Goal: Check status: Check status

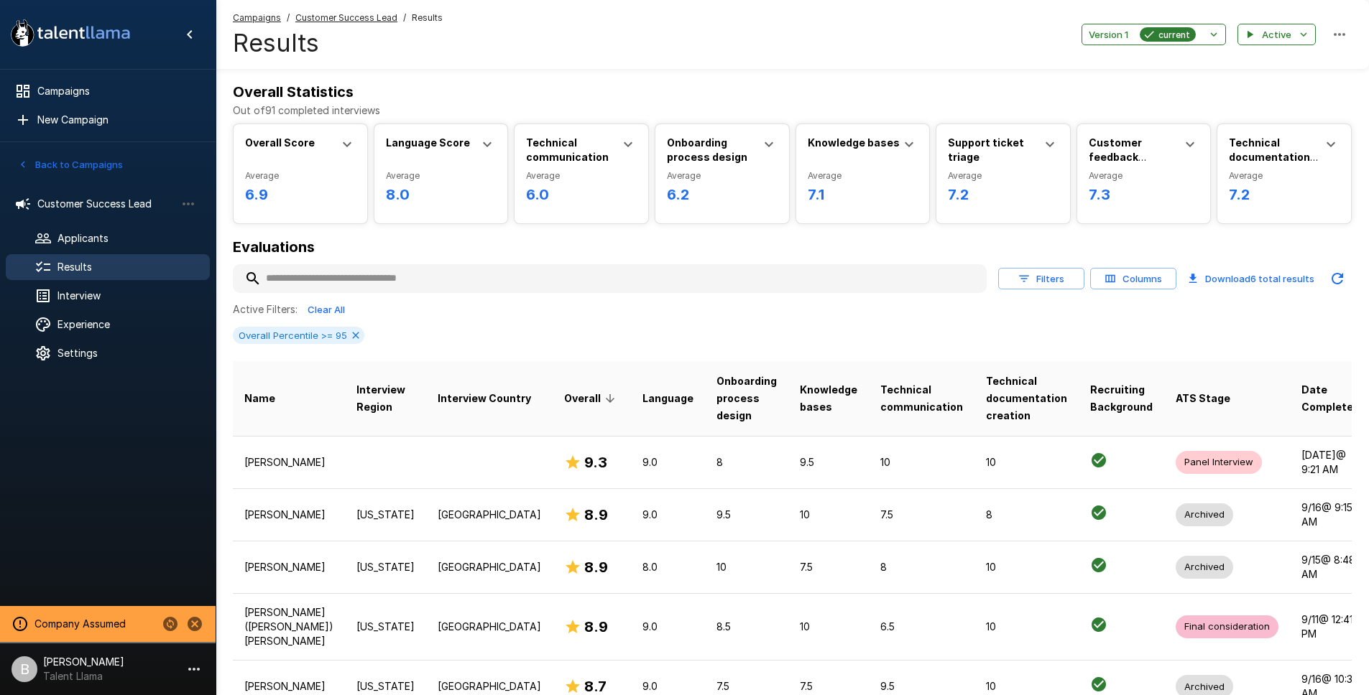
click at [328, 273] on input "text" at bounding box center [610, 279] width 754 height 26
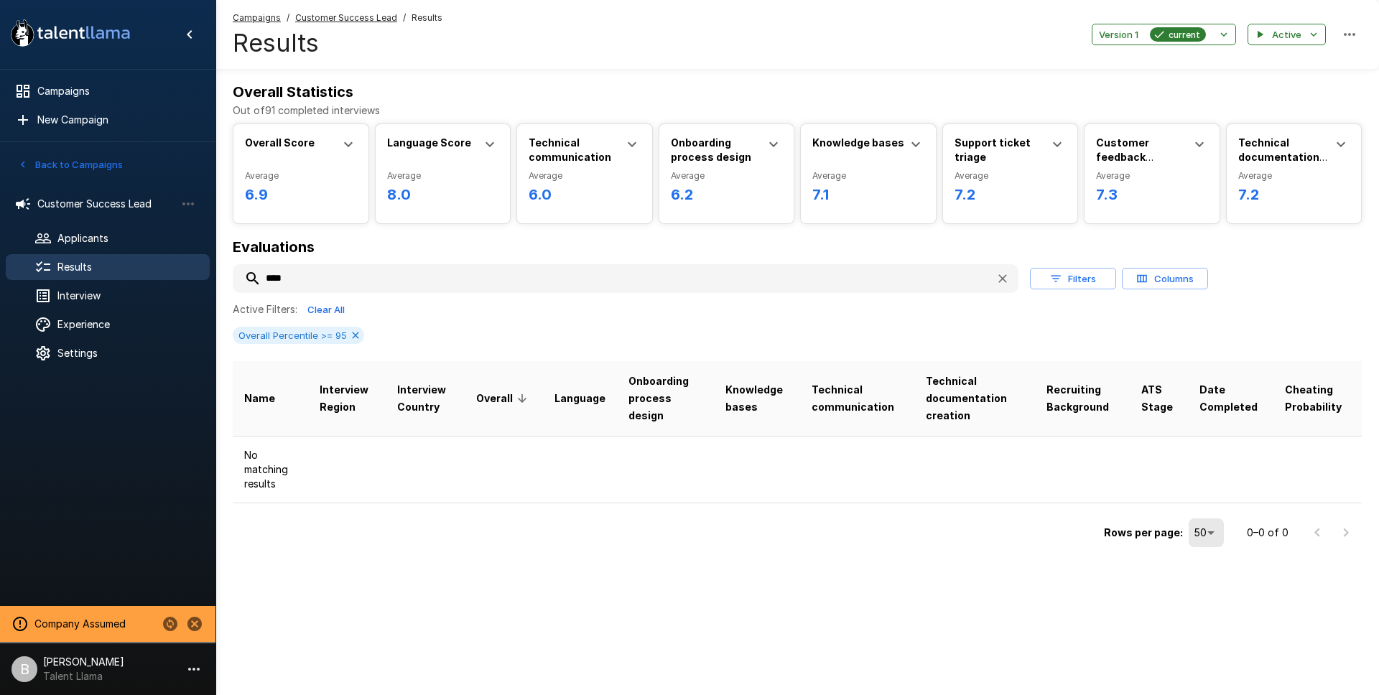
drag, startPoint x: 300, startPoint y: 275, endPoint x: 118, endPoint y: 264, distance: 182.1
click at [216, 264] on div ".st0{fill:#FFFFFF;} .st1{fill:#76a4ed;} Campaigns New Campaign Active 2 Custome…" at bounding box center [798, 304] width 1164 height 609
type input "****"
click at [74, 259] on div at bounding box center [54, 267] width 40 height 17
click at [330, 19] on u "Customer Success Lead" at bounding box center [346, 17] width 102 height 11
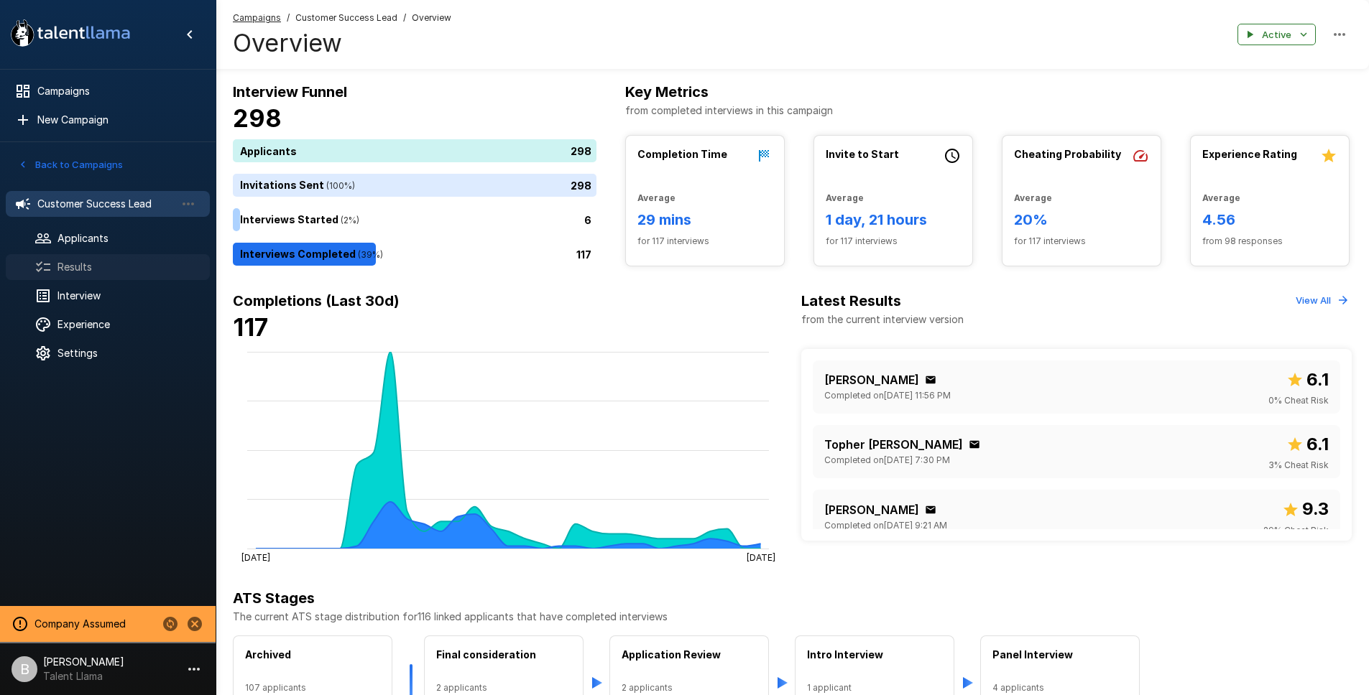
click at [103, 265] on span "Results" at bounding box center [127, 267] width 141 height 14
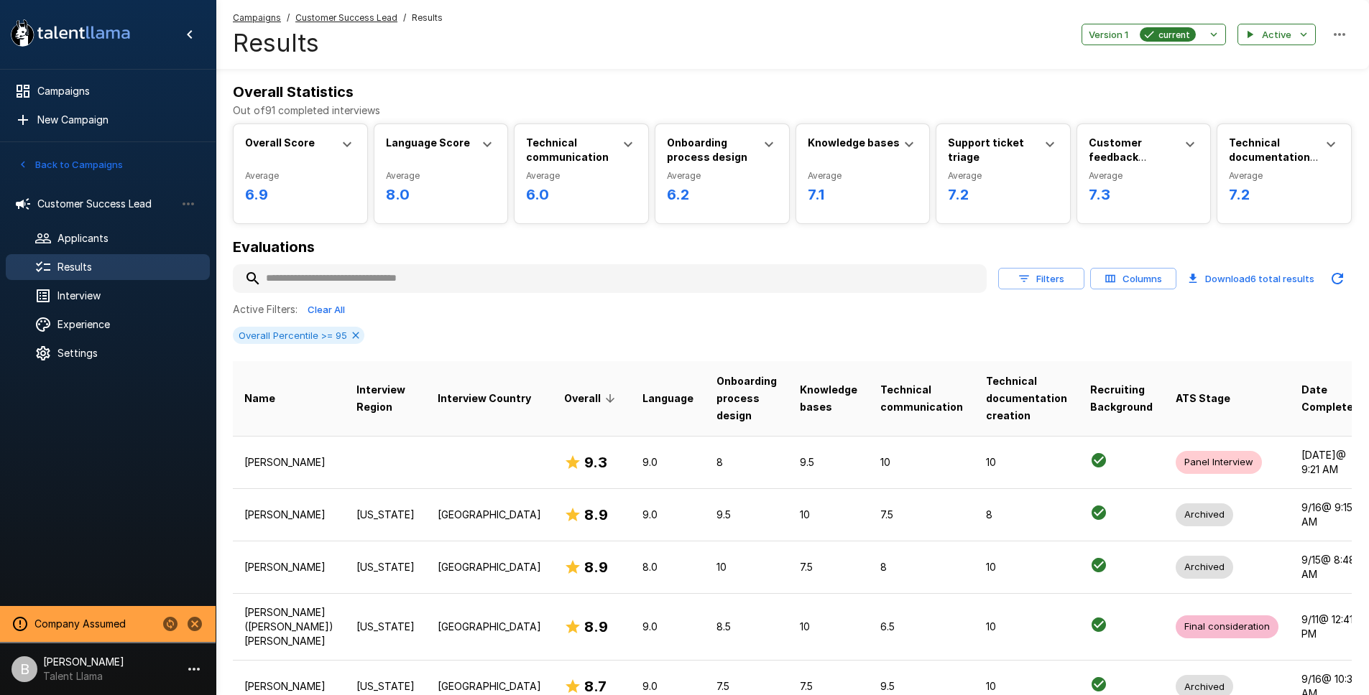
click at [363, 279] on input "text" at bounding box center [610, 279] width 754 height 26
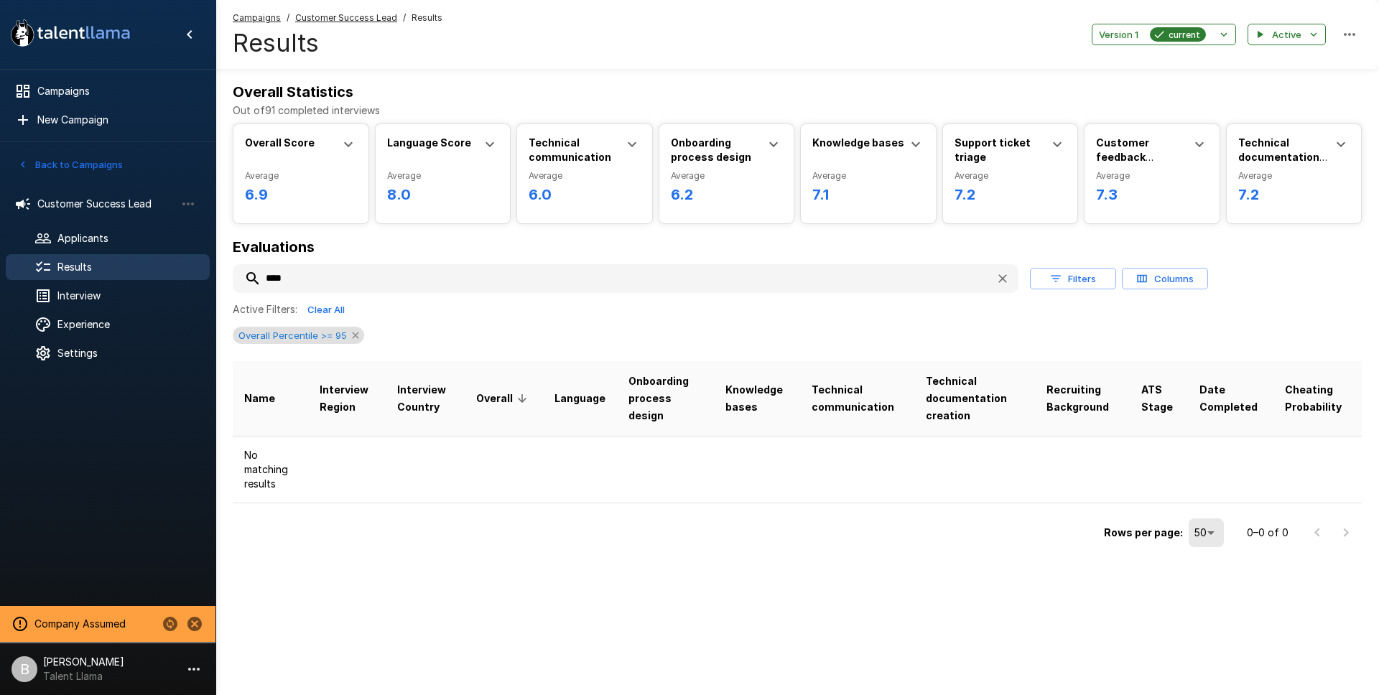
type input "****"
click at [351, 335] on icon at bounding box center [355, 335] width 11 height 11
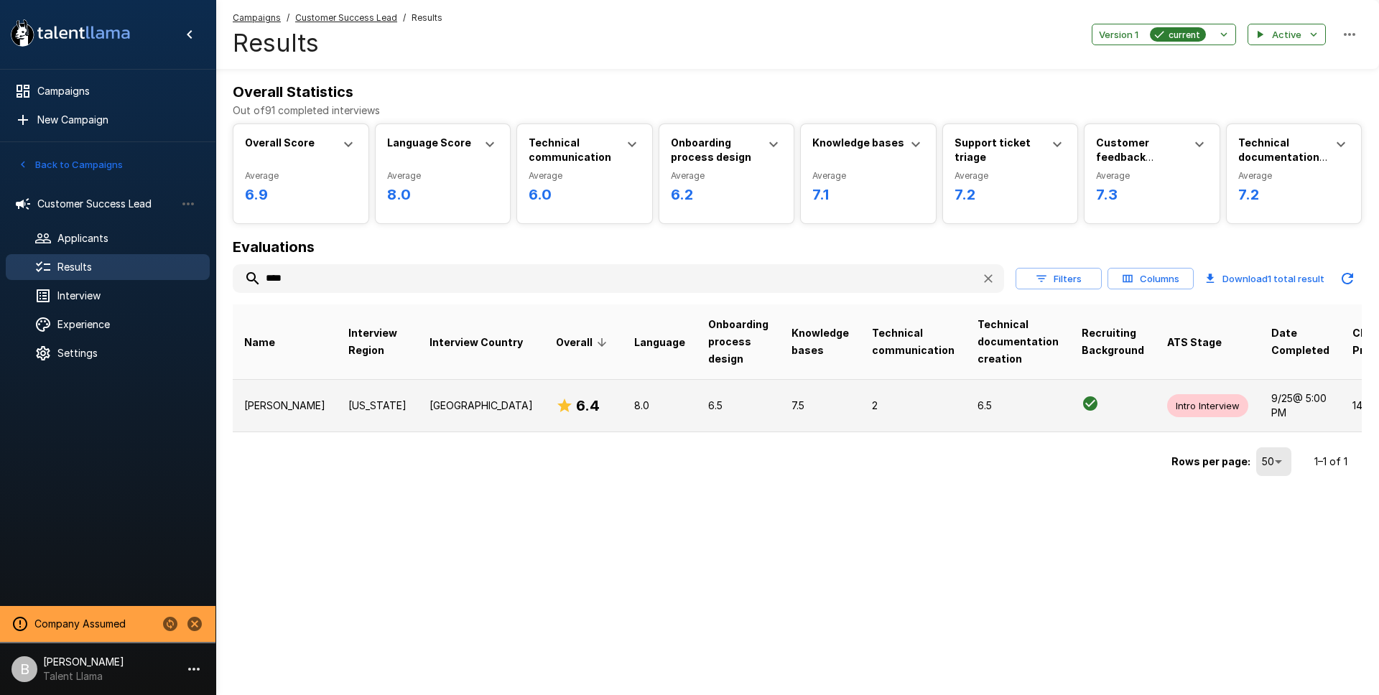
click at [348, 409] on p "Illinois" at bounding box center [377, 406] width 58 height 14
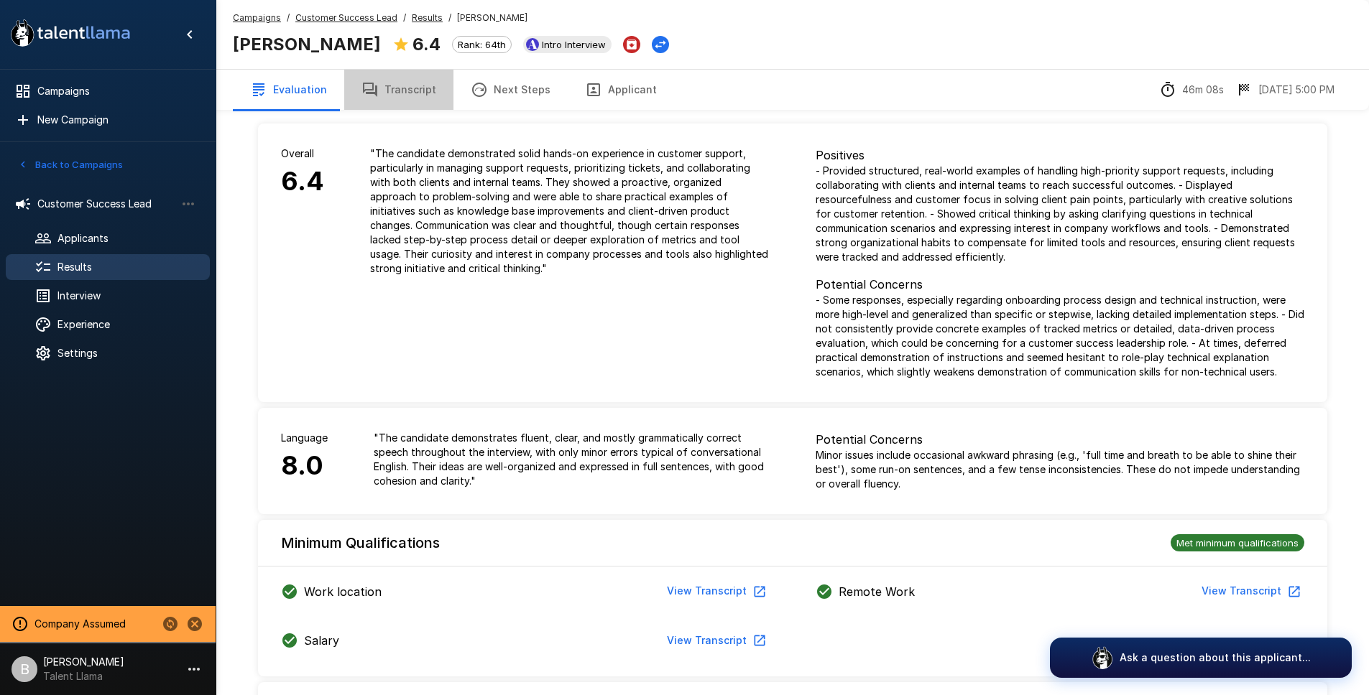
click at [431, 101] on button "Transcript" at bounding box center [398, 90] width 109 height 40
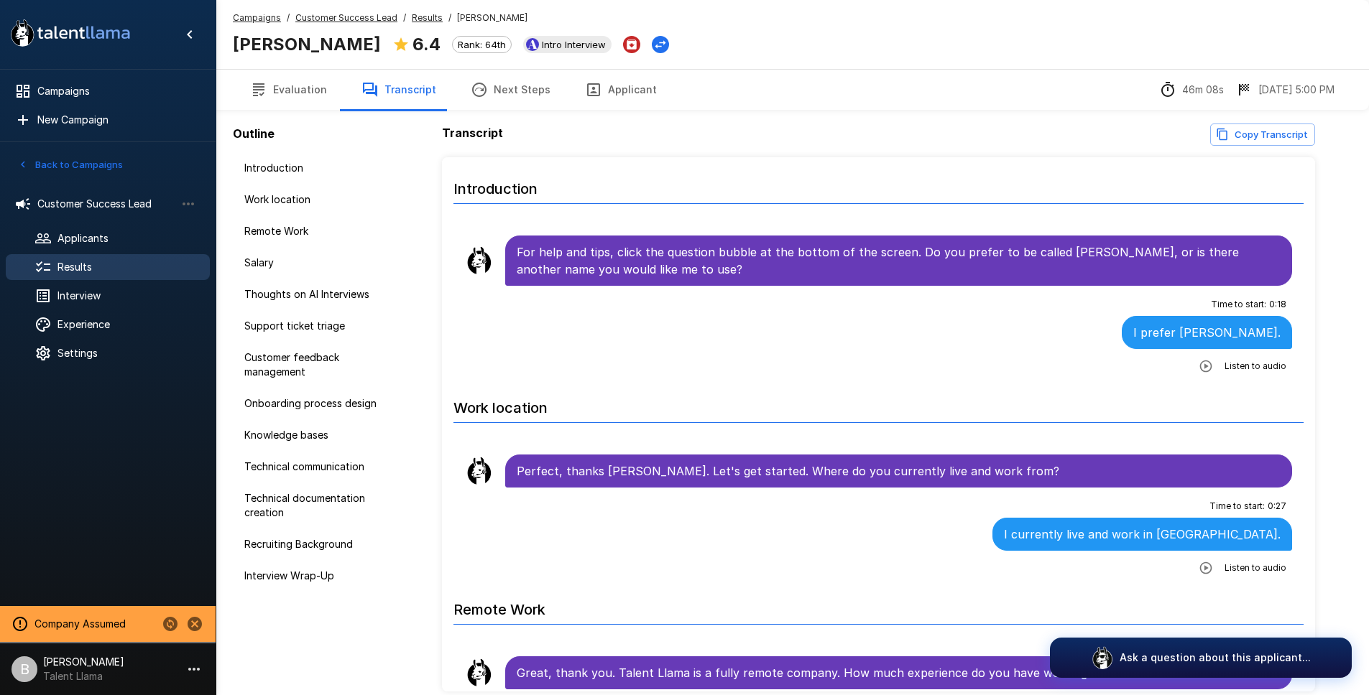
click at [514, 89] on button "Next Steps" at bounding box center [510, 90] width 114 height 40
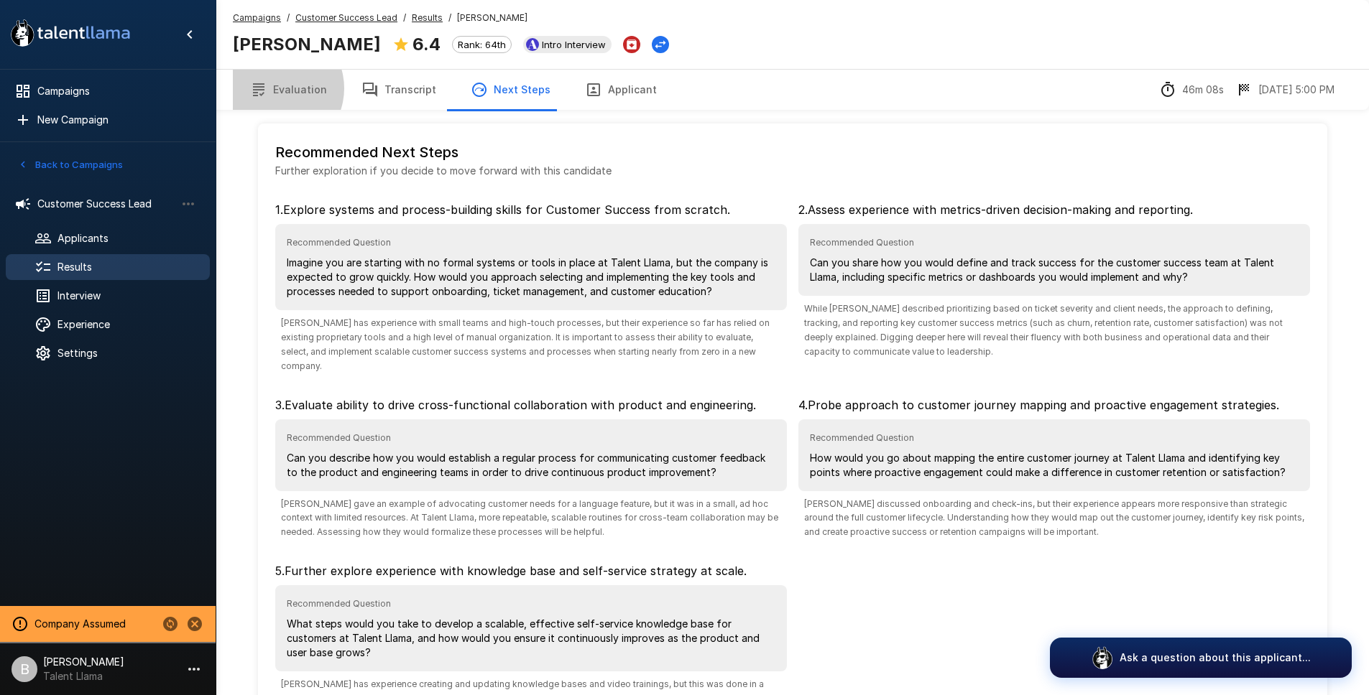
click at [275, 88] on button "Evaluation" at bounding box center [288, 90] width 111 height 40
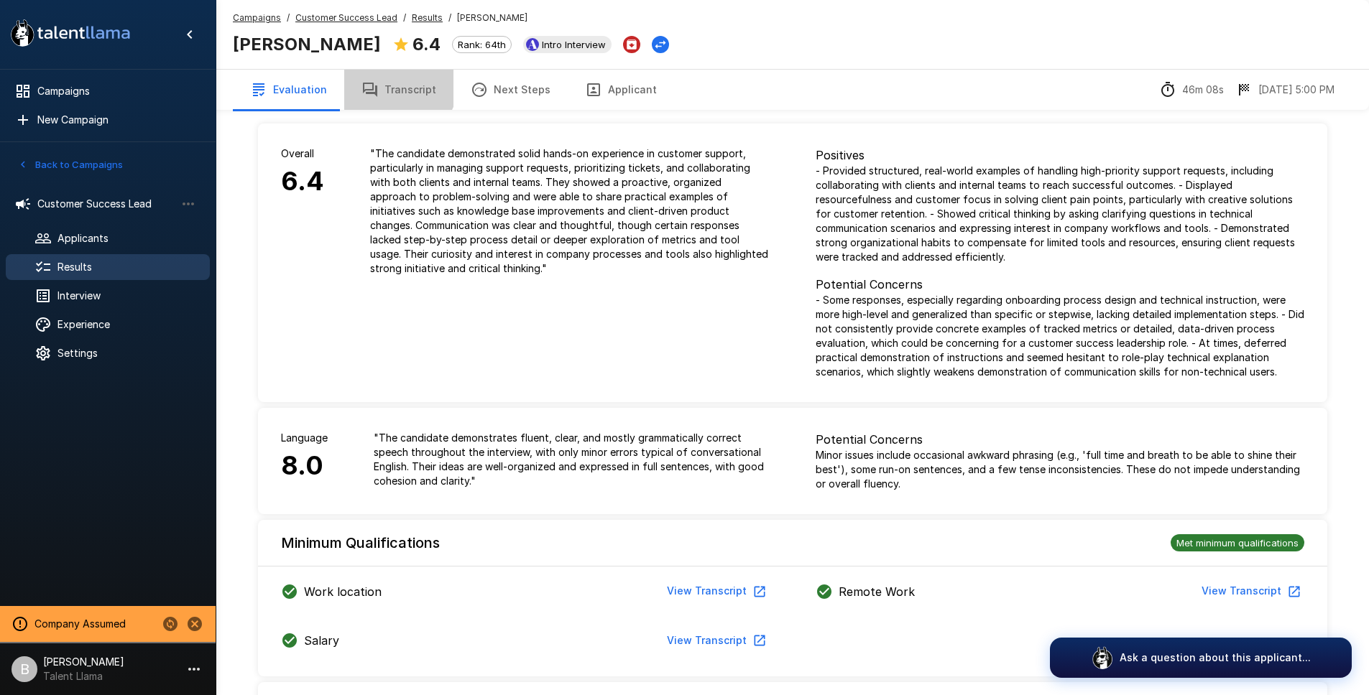
click at [386, 83] on button "Transcript" at bounding box center [398, 90] width 109 height 40
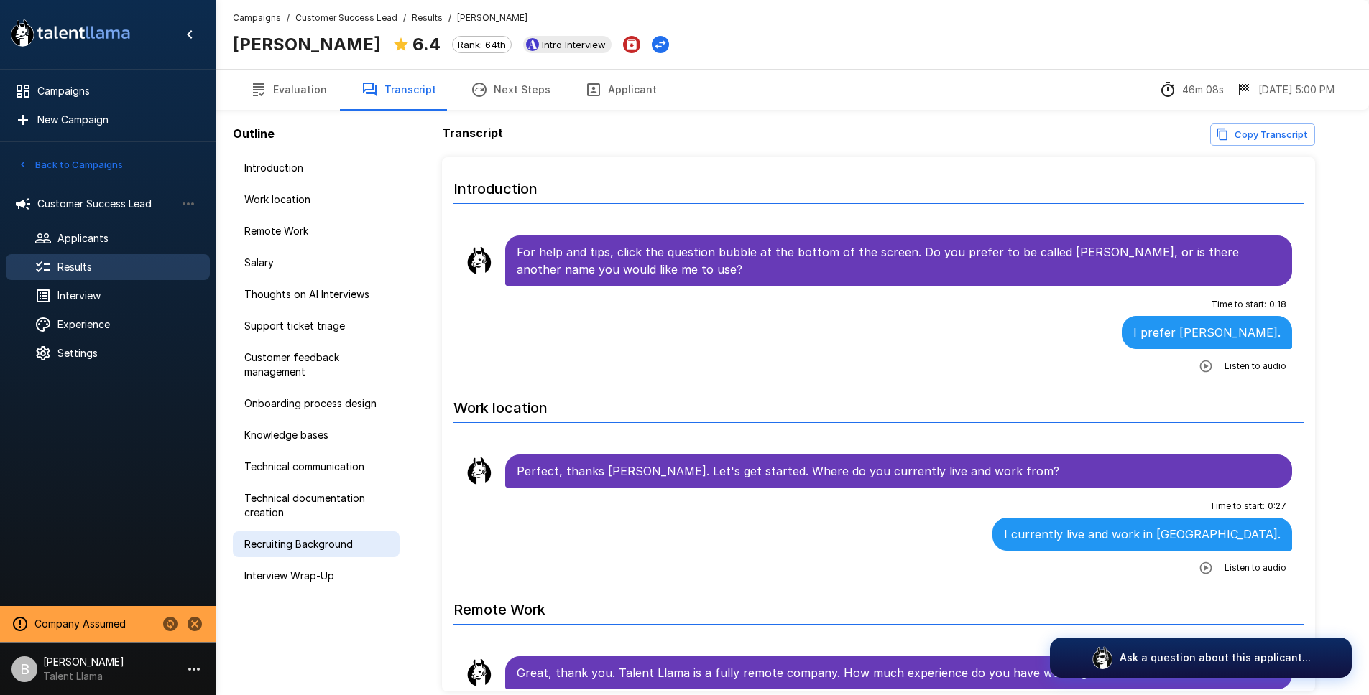
click at [315, 543] on span "Recruiting Background" at bounding box center [316, 544] width 144 height 14
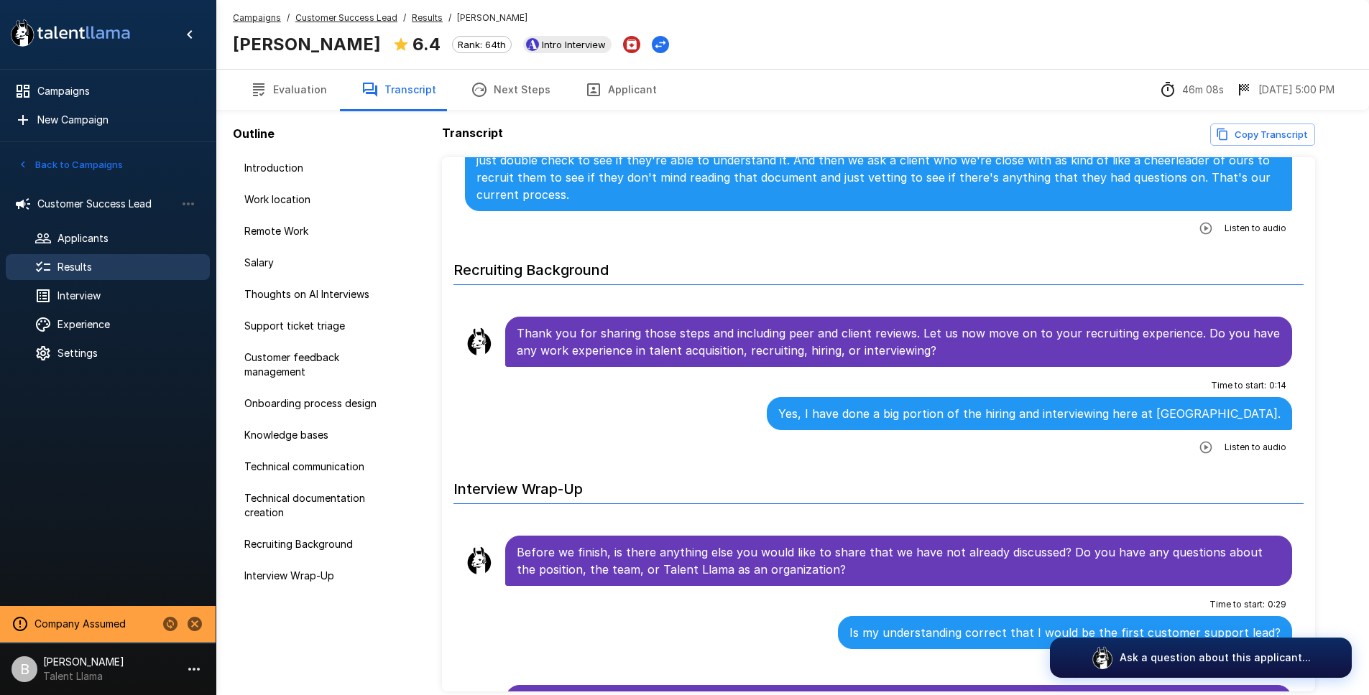
scroll to position [5319, 0]
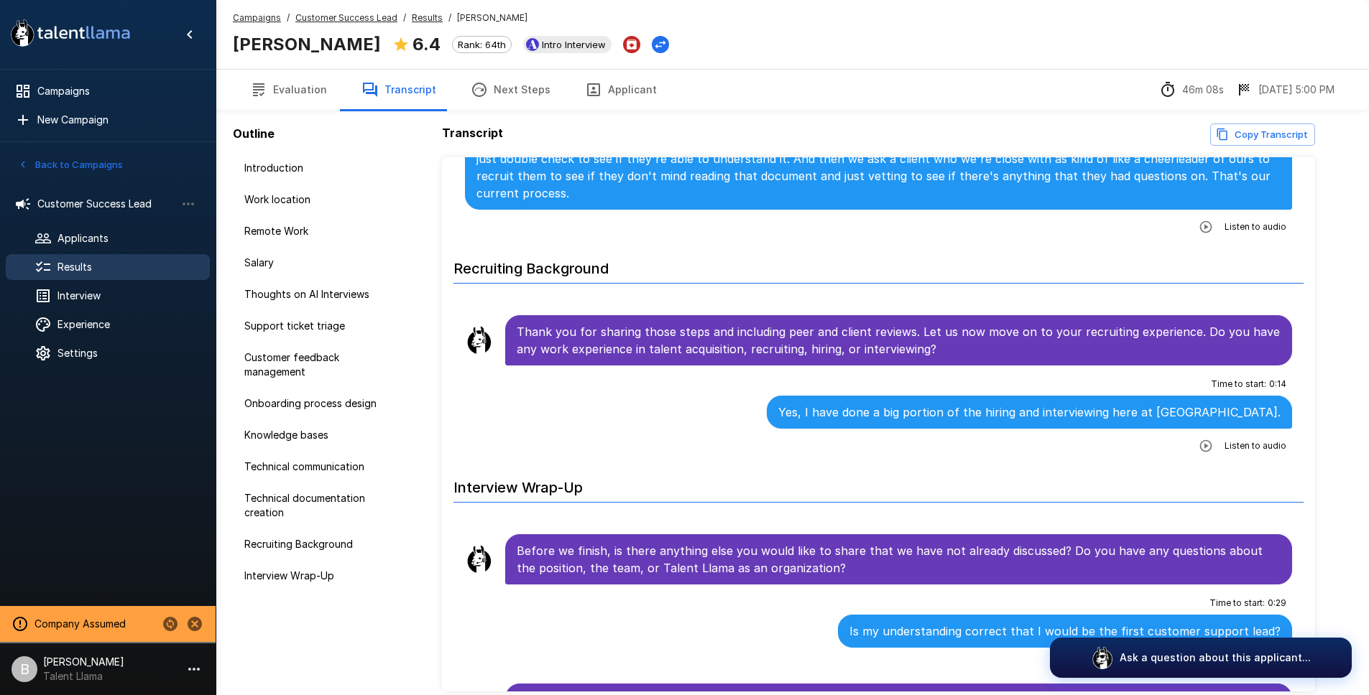
click at [368, 13] on u "Customer Success Lead" at bounding box center [346, 17] width 102 height 11
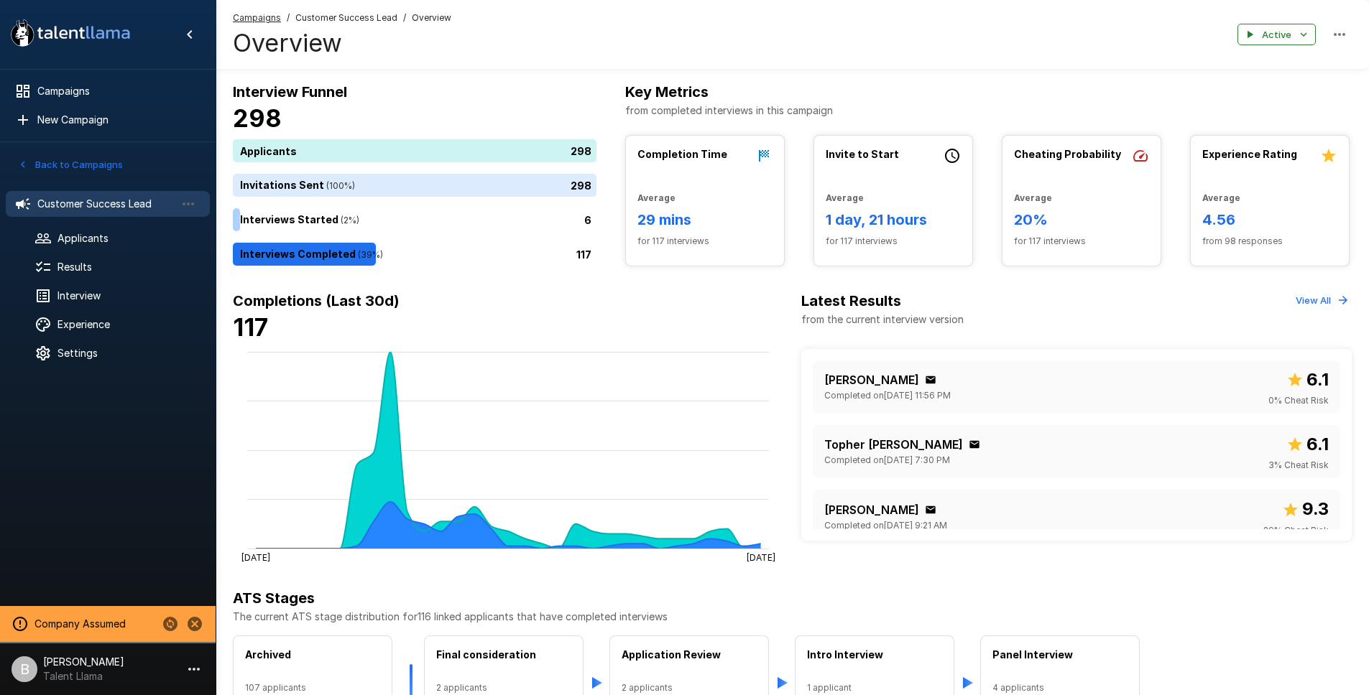
click at [357, 12] on span "Customer Success Lead" at bounding box center [346, 18] width 102 height 14
click at [98, 282] on ul "Customer Success Lead Applicants Results Interview Experience Settings" at bounding box center [108, 277] width 216 height 195
click at [120, 267] on span "Results" at bounding box center [127, 267] width 141 height 14
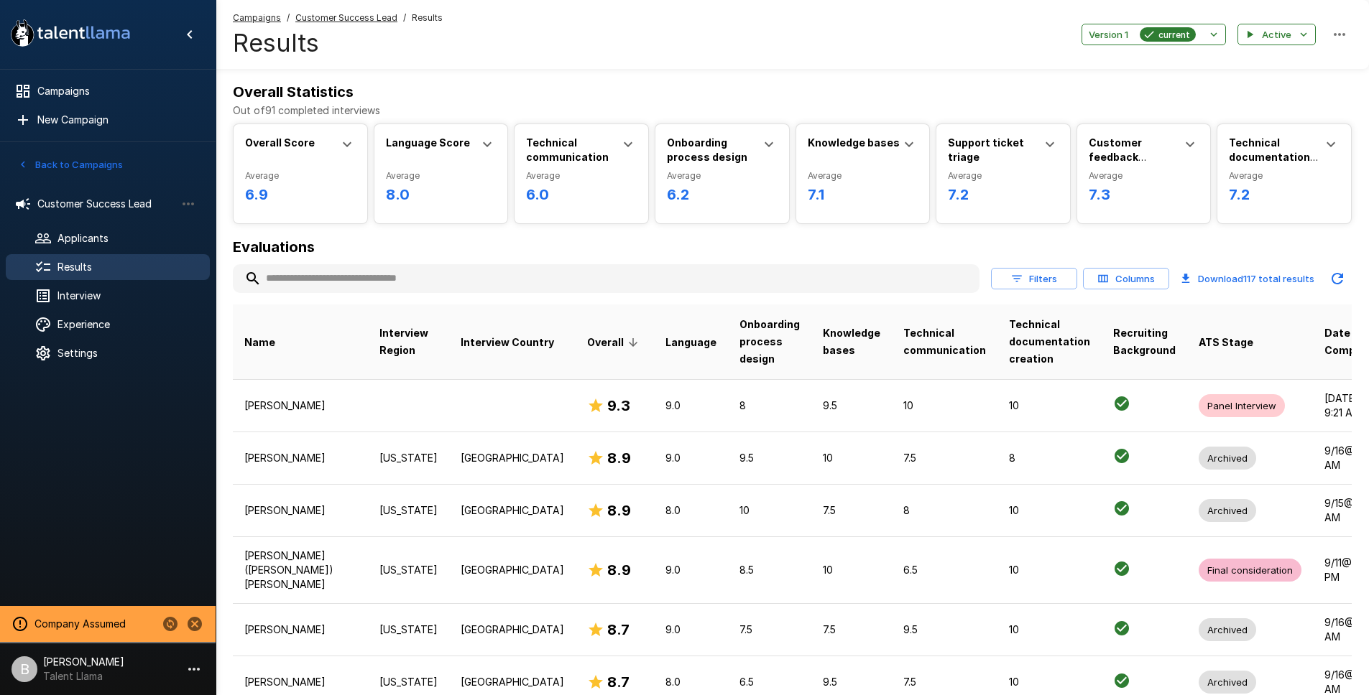
click at [375, 275] on input "text" at bounding box center [606, 279] width 746 height 26
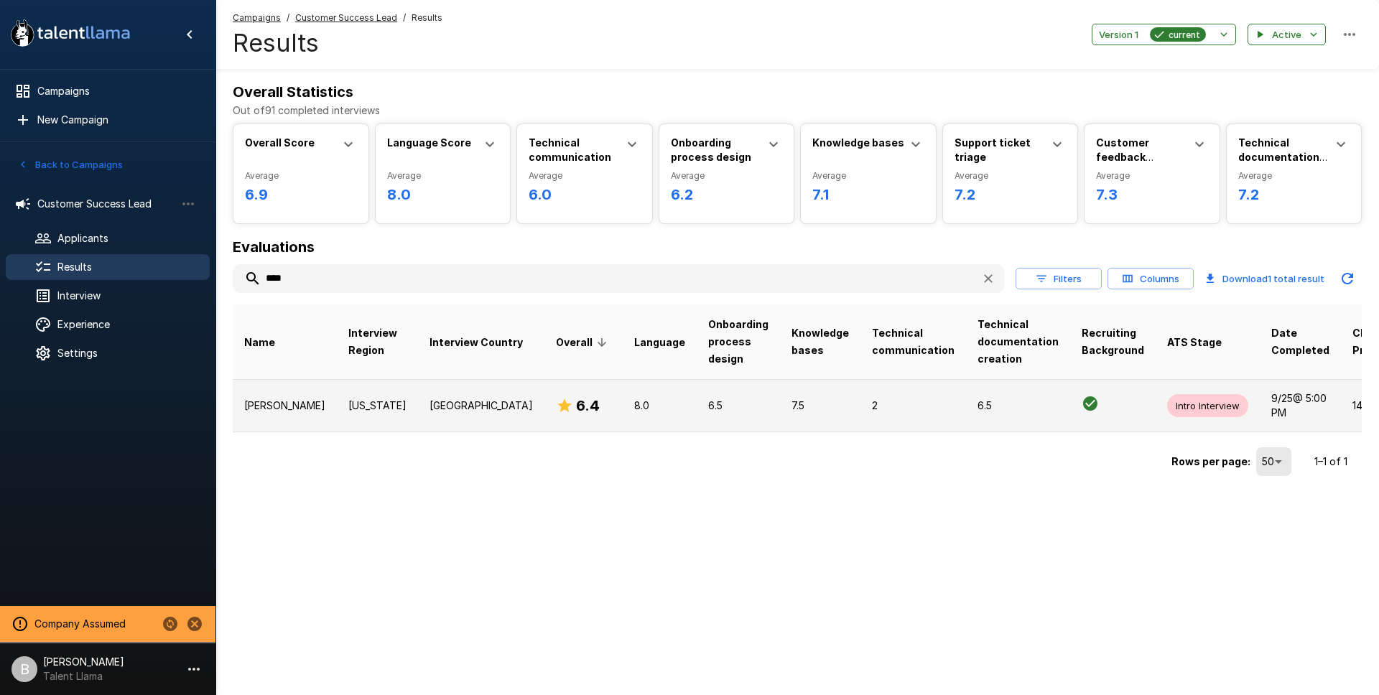
type input "****"
click at [349, 387] on td "Illinois" at bounding box center [377, 405] width 81 height 52
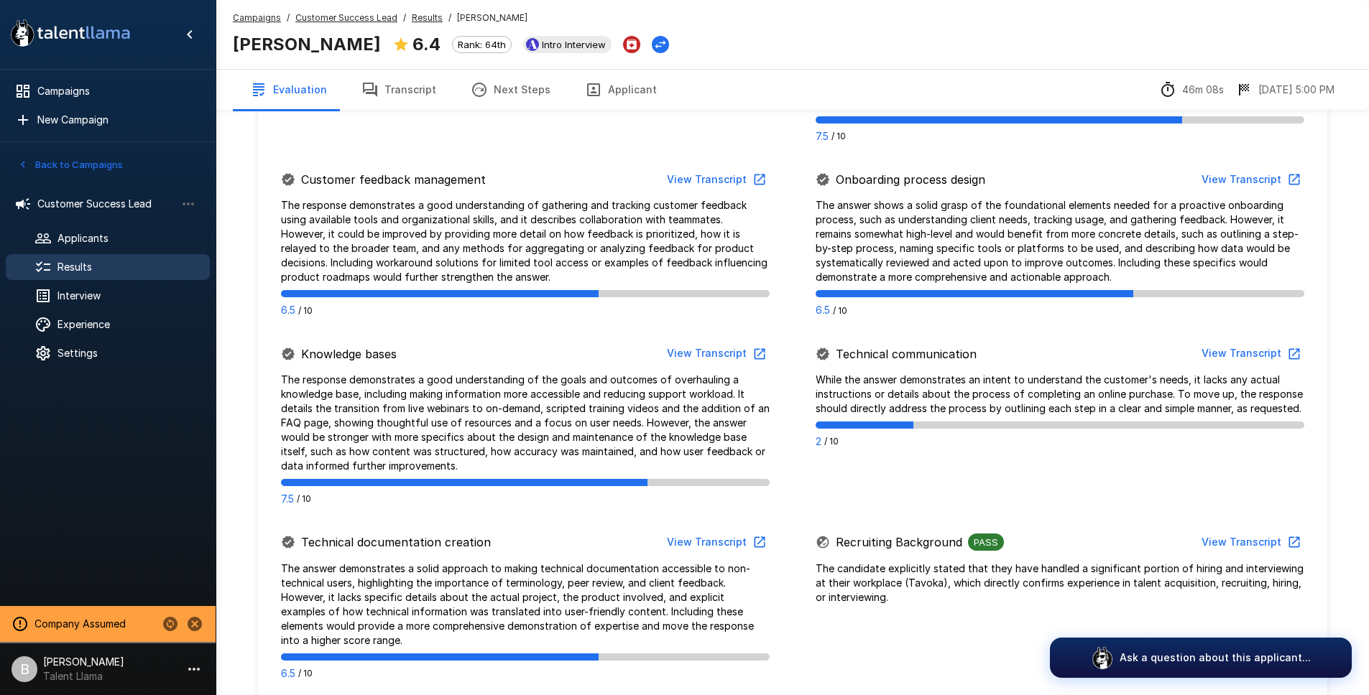
scroll to position [774, 0]
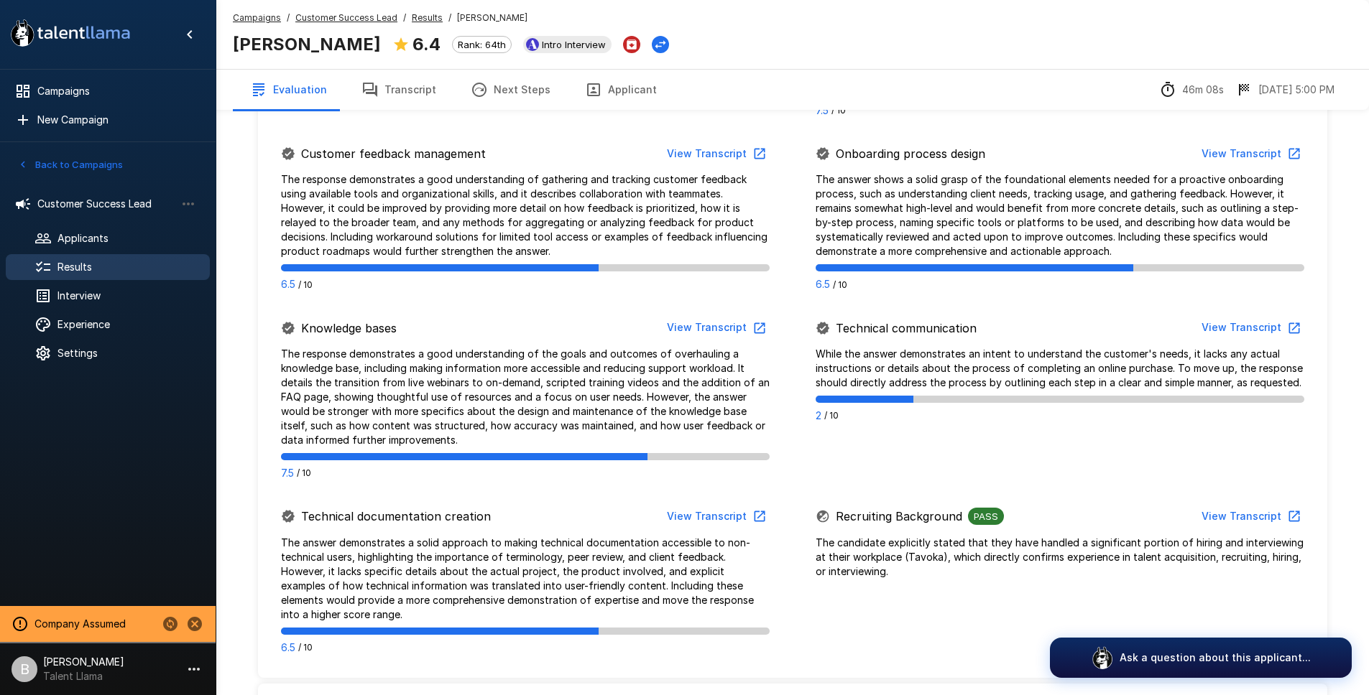
click at [423, 15] on u "Results" at bounding box center [427, 17] width 31 height 11
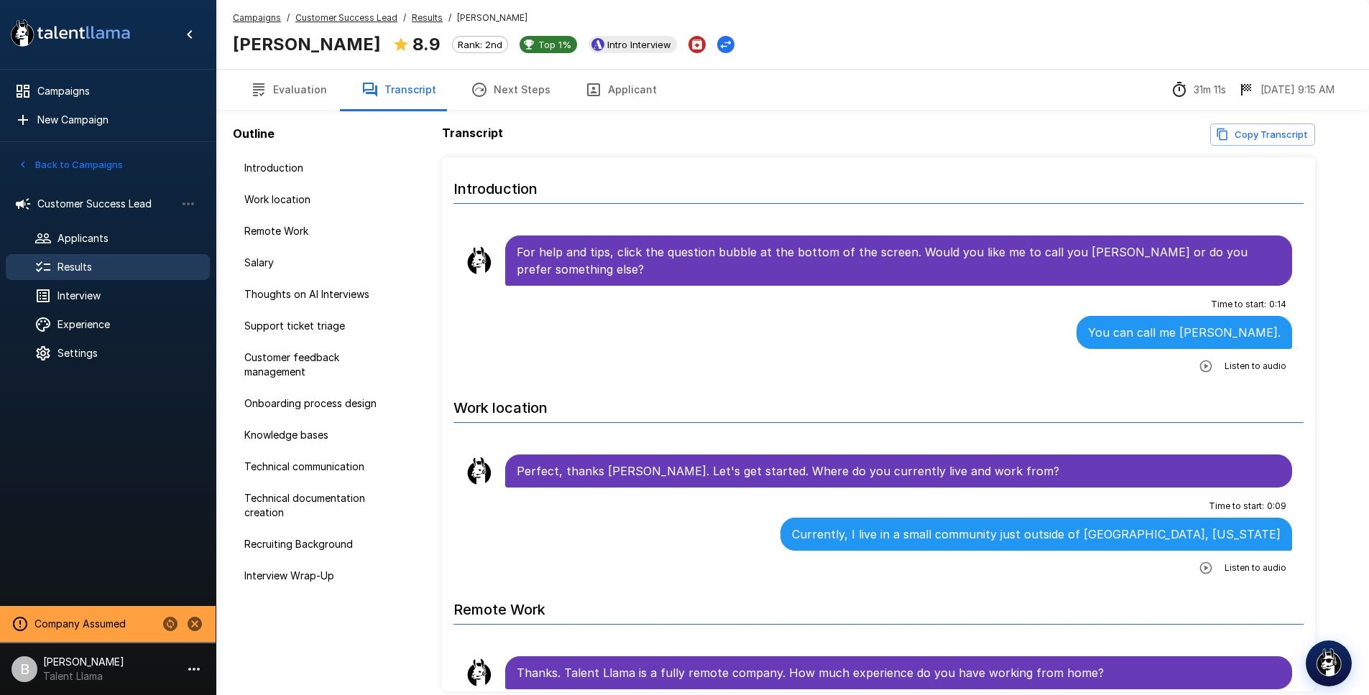
scroll to position [3897, 0]
